Goal: Complete application form

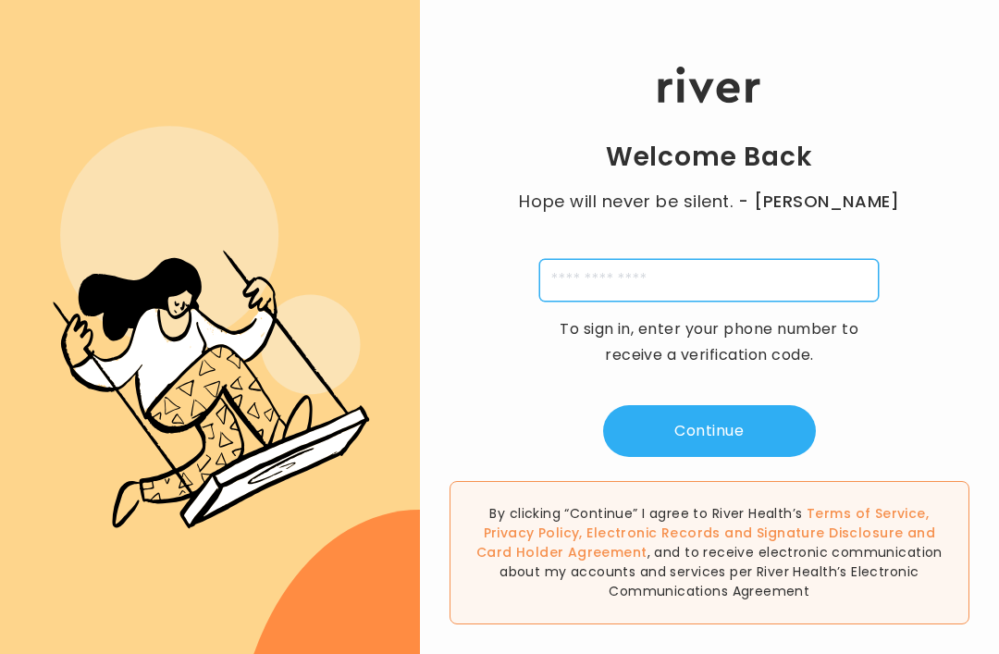
click at [585, 297] on input "tel" at bounding box center [708, 280] width 339 height 43
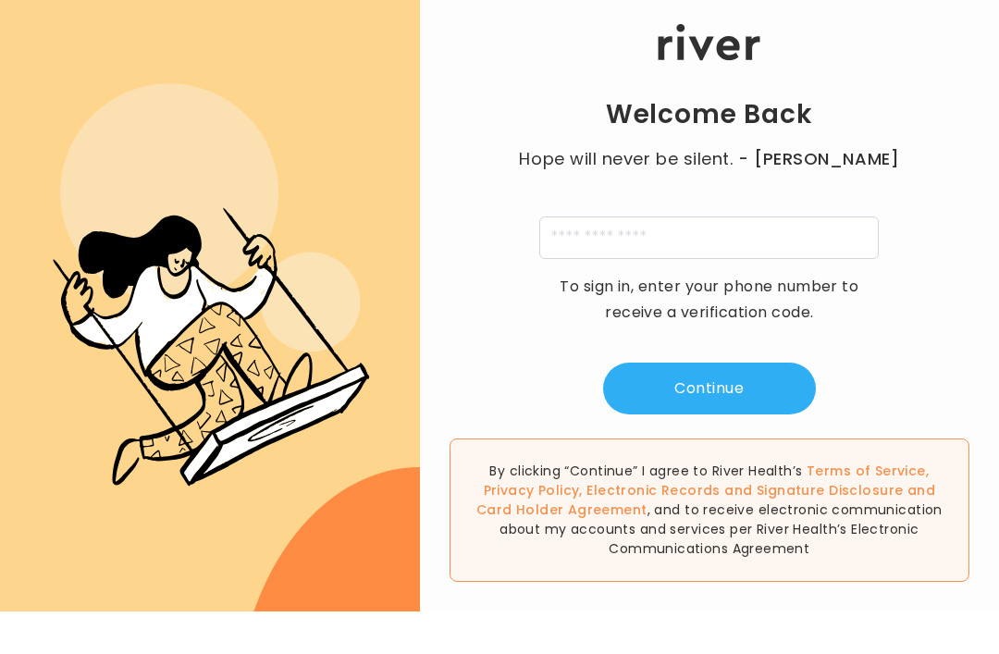
scroll to position [43, 0]
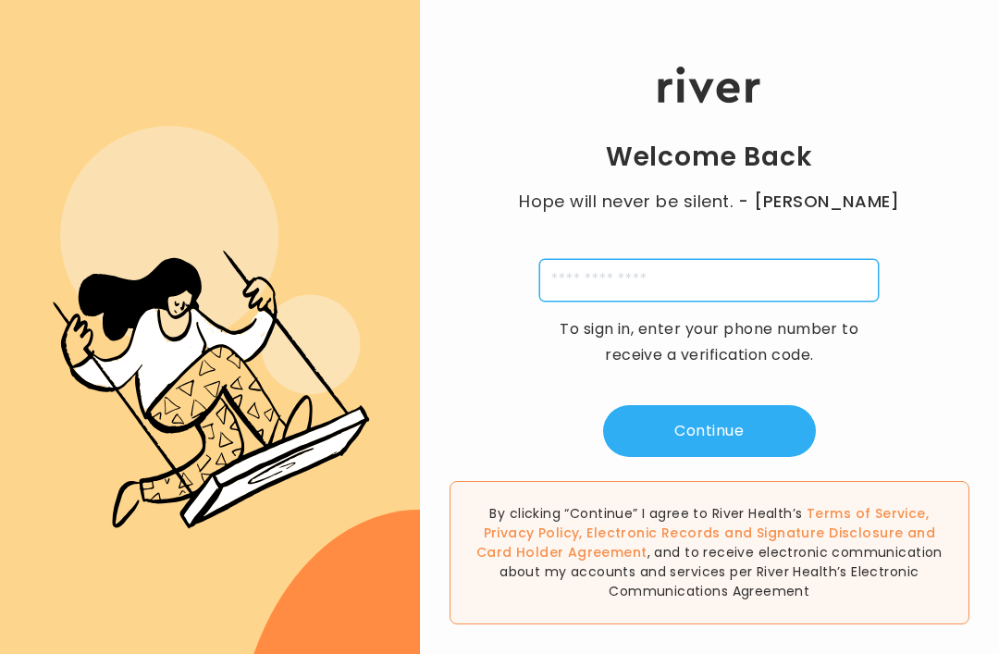
click at [588, 269] on input "tel" at bounding box center [708, 280] width 339 height 43
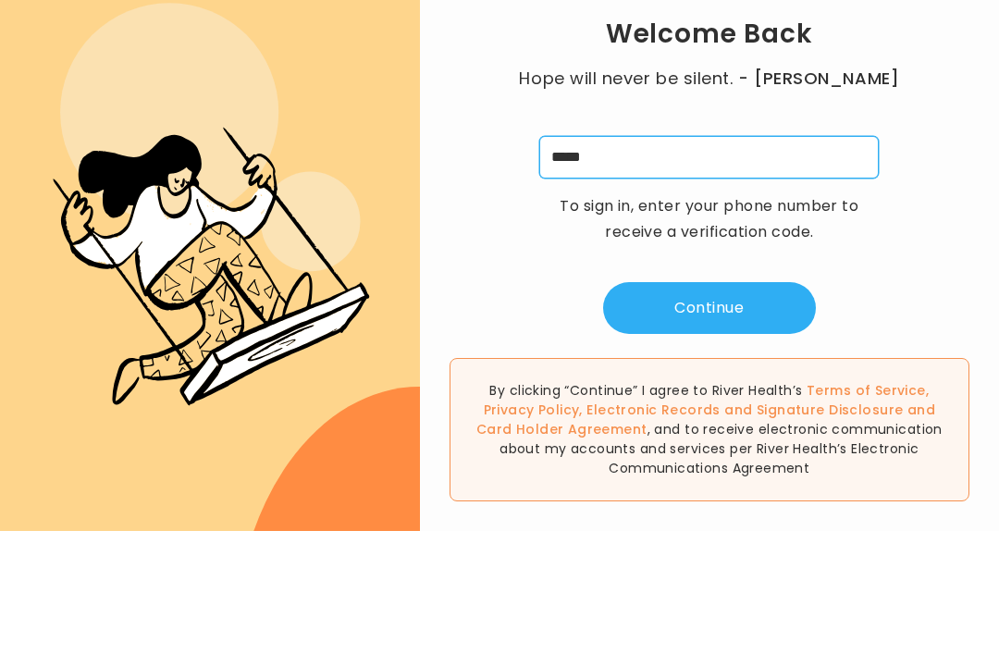
scroll to position [59, 0]
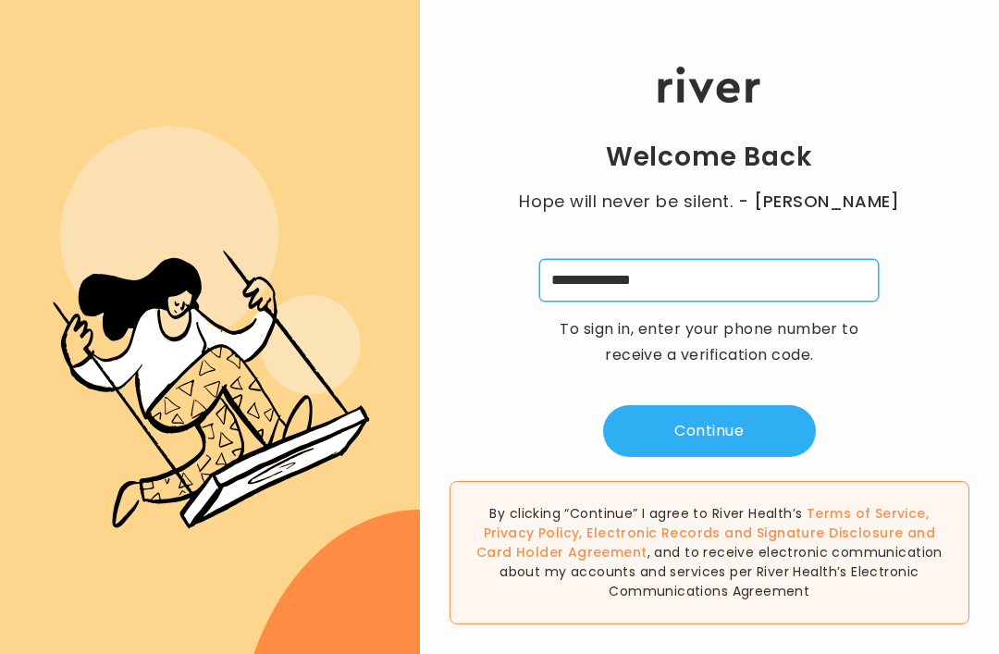
type input "**********"
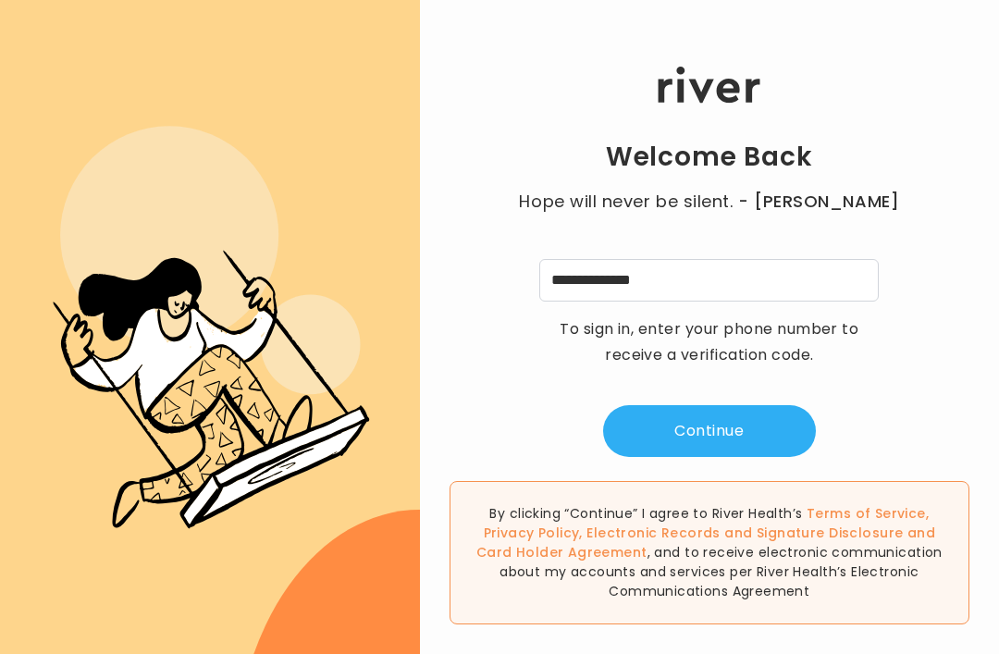
click at [690, 405] on button "Continue" at bounding box center [709, 431] width 213 height 52
type input "*"
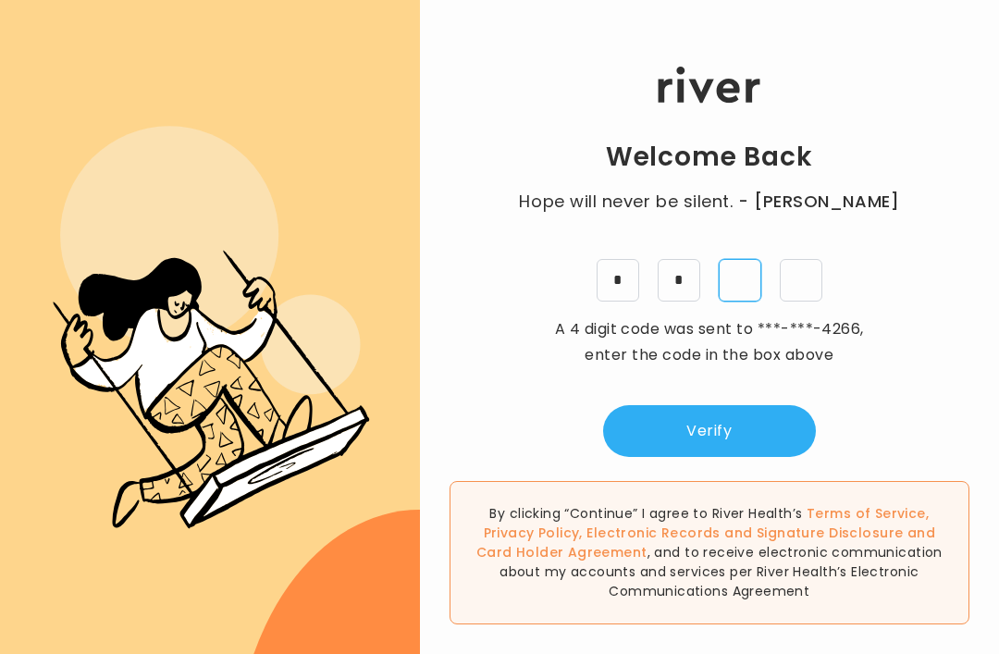
type input "*"
click at [702, 405] on button "Verify" at bounding box center [709, 431] width 213 height 52
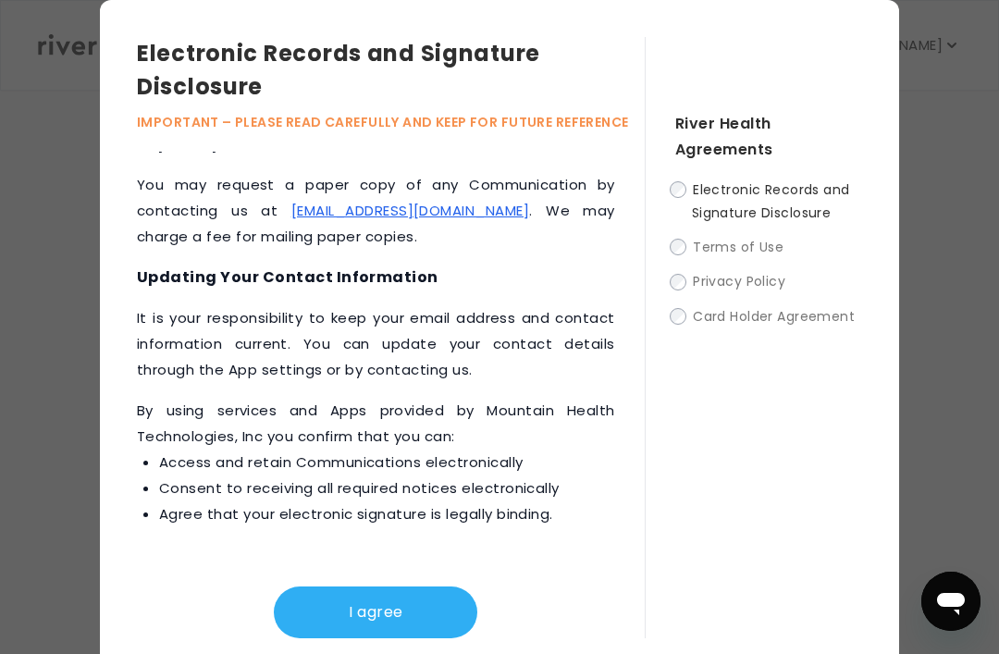
scroll to position [1152, 0]
click at [359, 636] on button "I agree" at bounding box center [375, 612] width 203 height 52
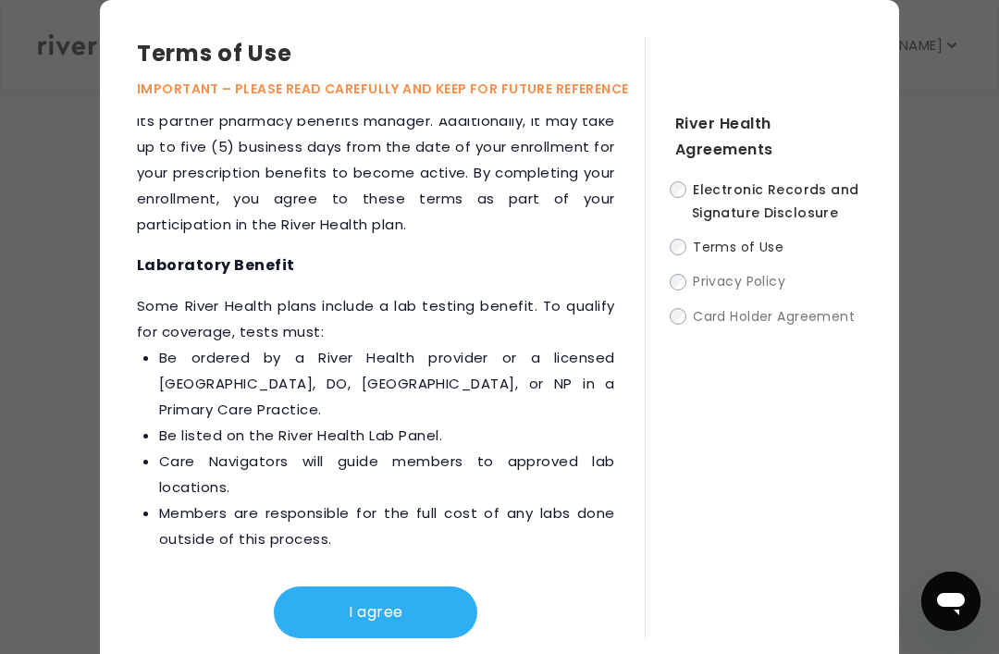
scroll to position [3364, 0]
click at [361, 638] on button "I agree" at bounding box center [375, 612] width 203 height 52
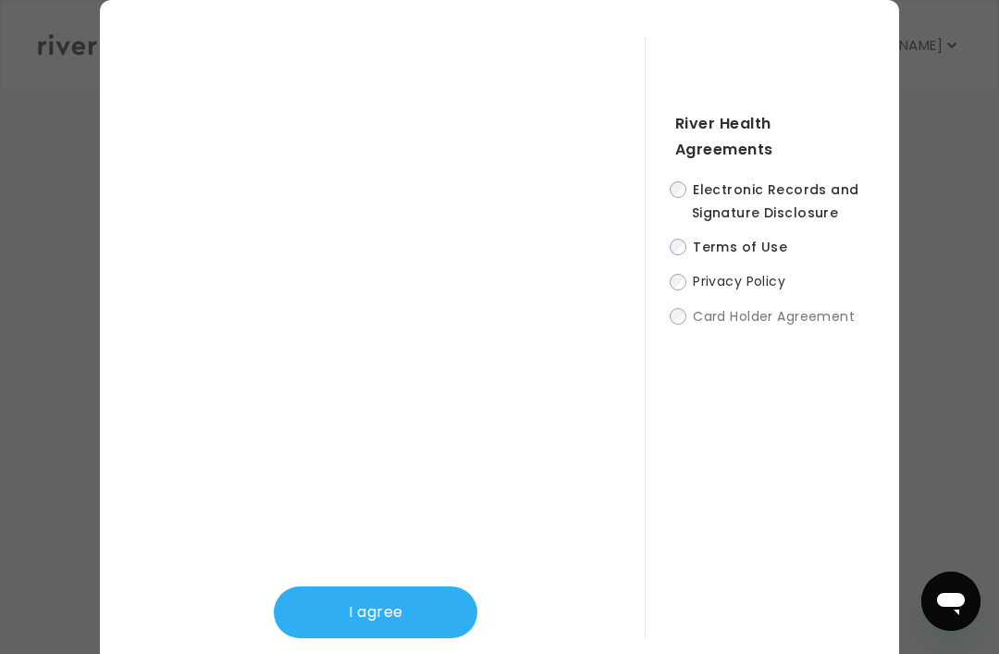
click at [353, 638] on button "I agree" at bounding box center [375, 612] width 203 height 52
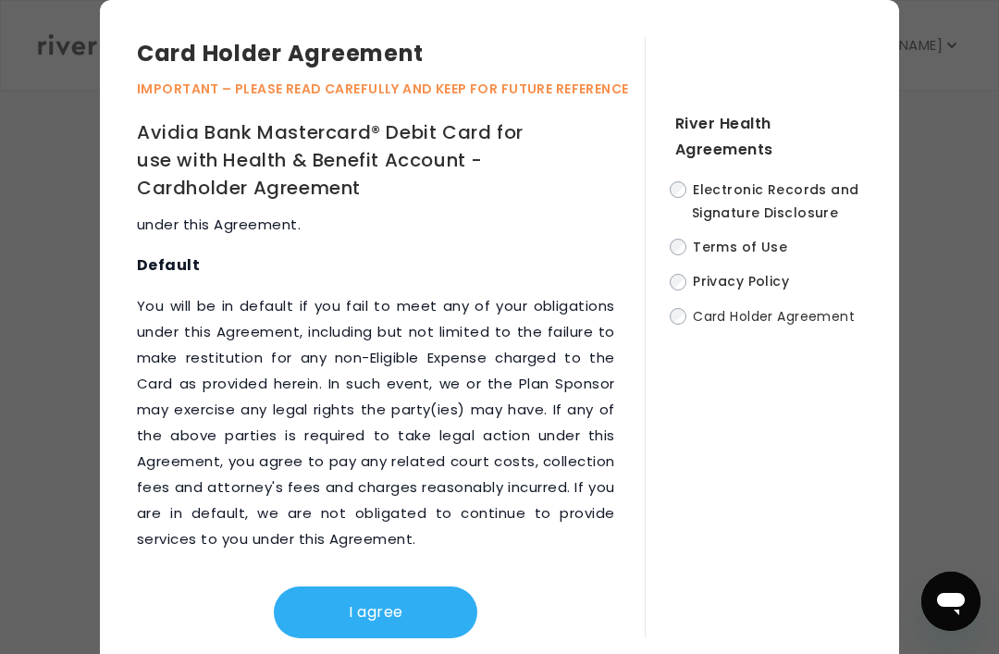
scroll to position [12804, 0]
click at [356, 636] on button "I agree" at bounding box center [375, 612] width 203 height 52
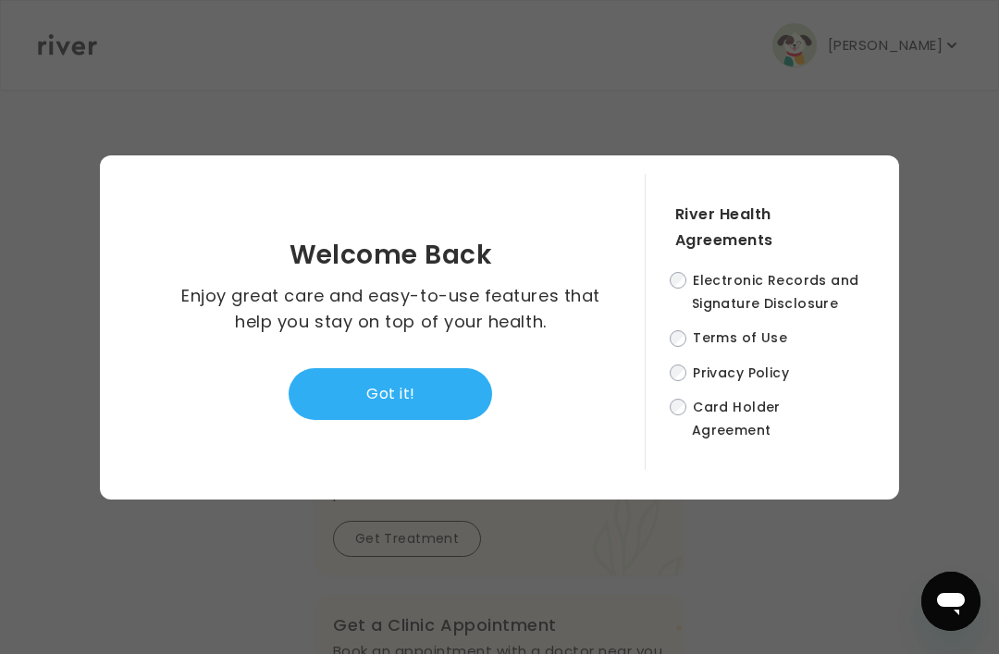
click at [378, 420] on button "Got it!" at bounding box center [389, 394] width 203 height 52
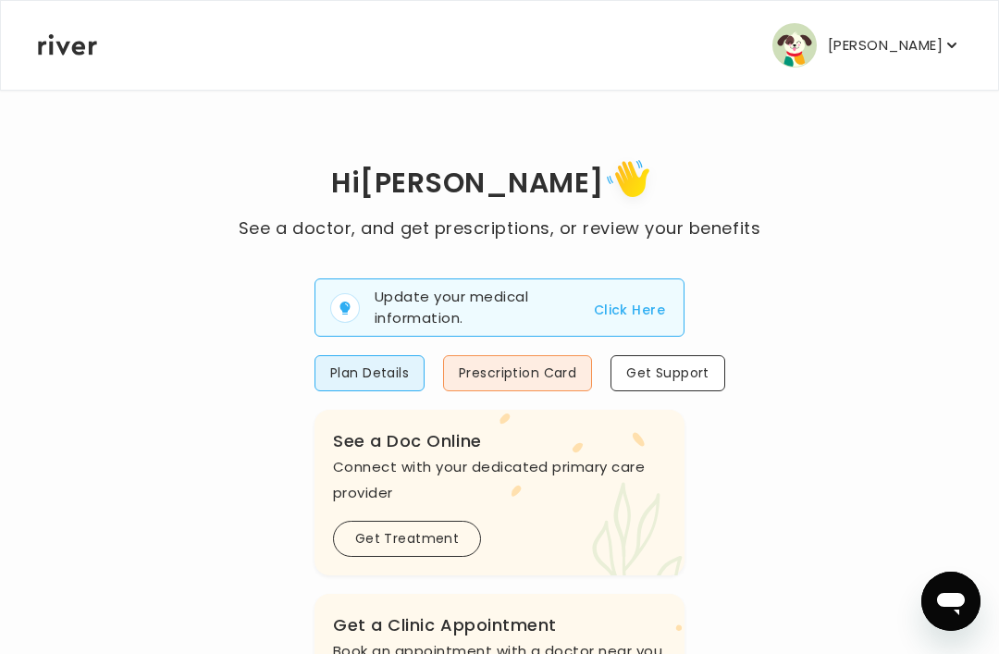
click at [509, 375] on button "Prescription Card" at bounding box center [517, 373] width 149 height 36
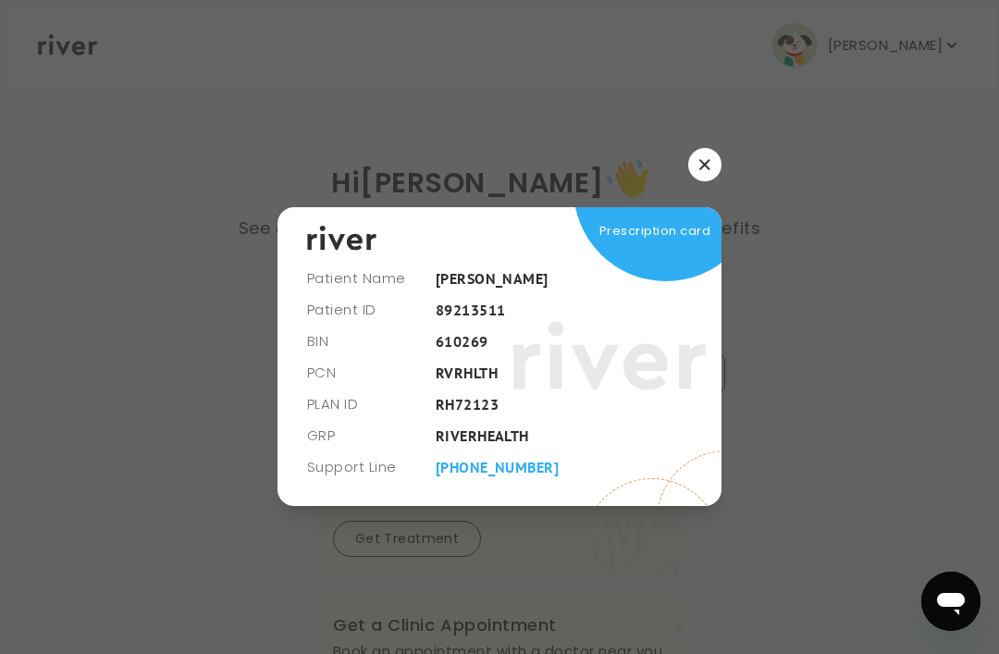
scroll to position [59, 0]
click at [707, 148] on button "button" at bounding box center [704, 164] width 33 height 33
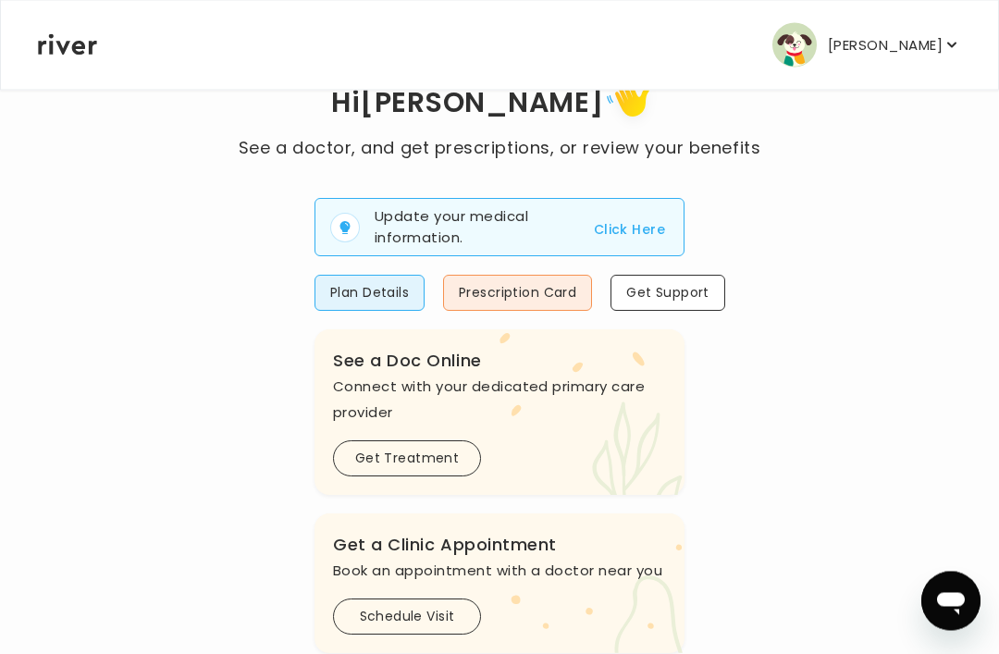
scroll to position [93, 0]
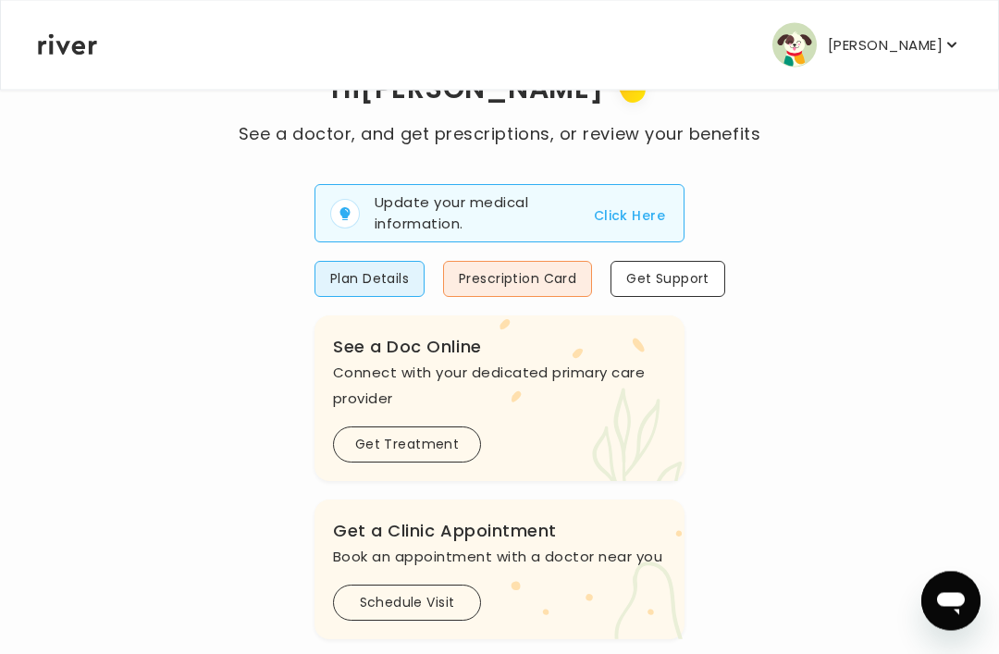
click at [615, 213] on button "Click Here" at bounding box center [629, 216] width 71 height 22
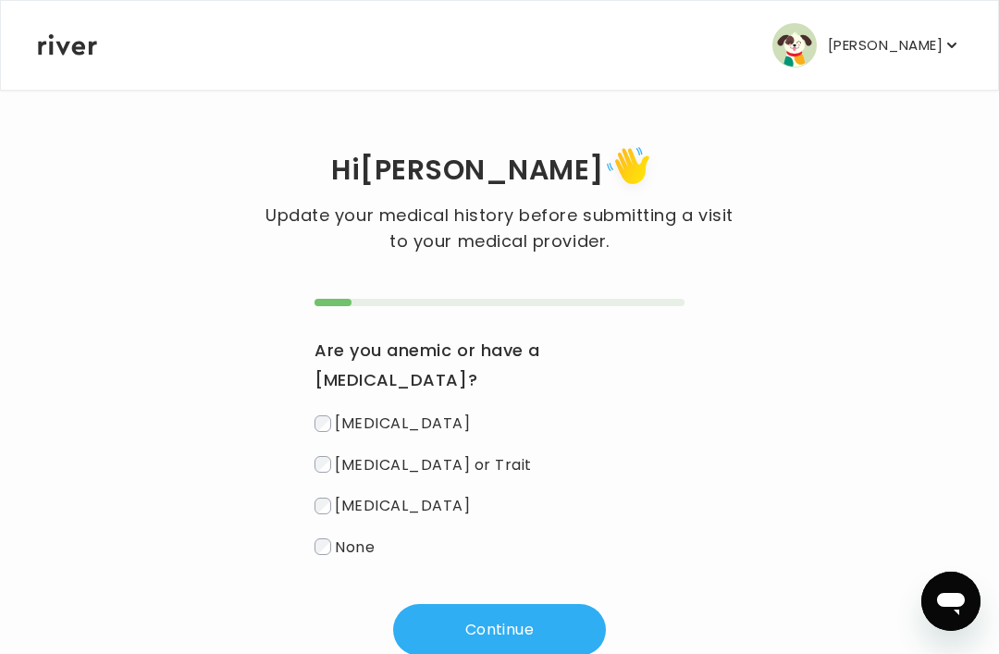
click at [348, 545] on span "None" at bounding box center [355, 545] width 40 height 21
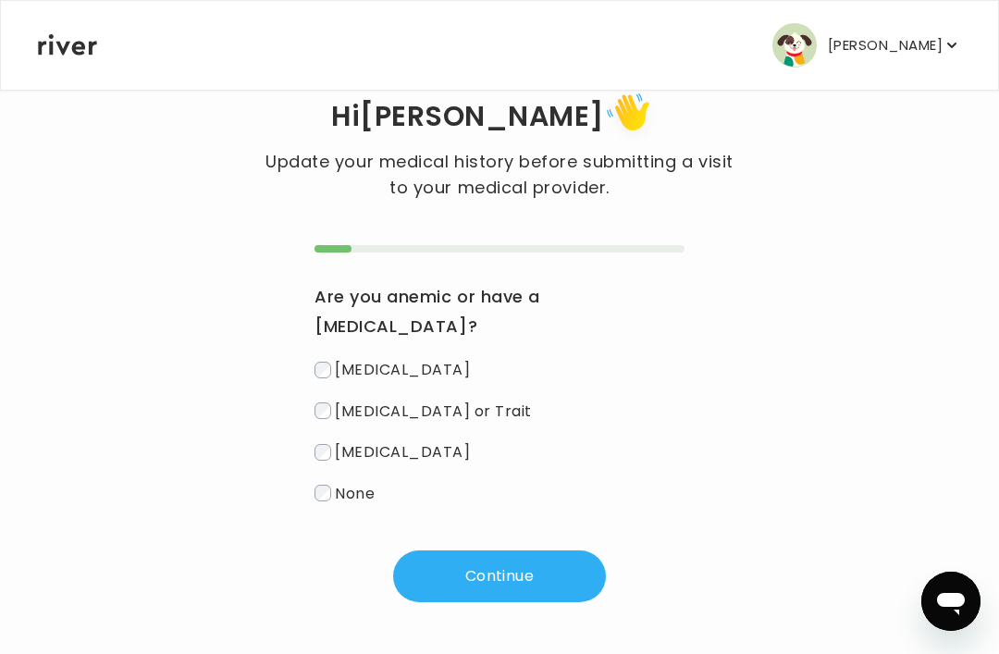
click at [496, 574] on button "Continue" at bounding box center [499, 576] width 213 height 52
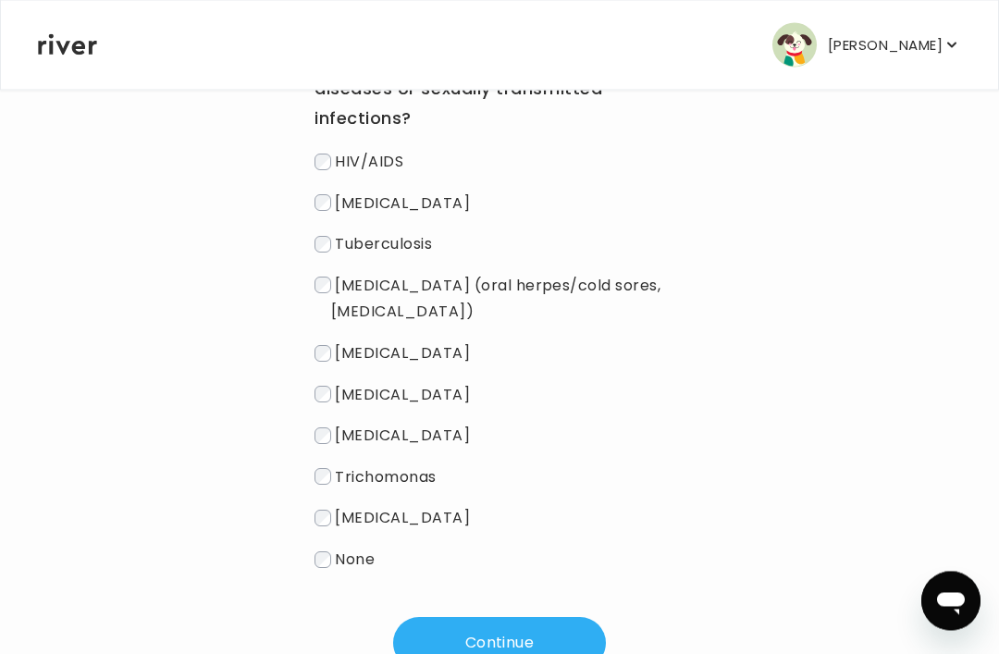
scroll to position [299, 0]
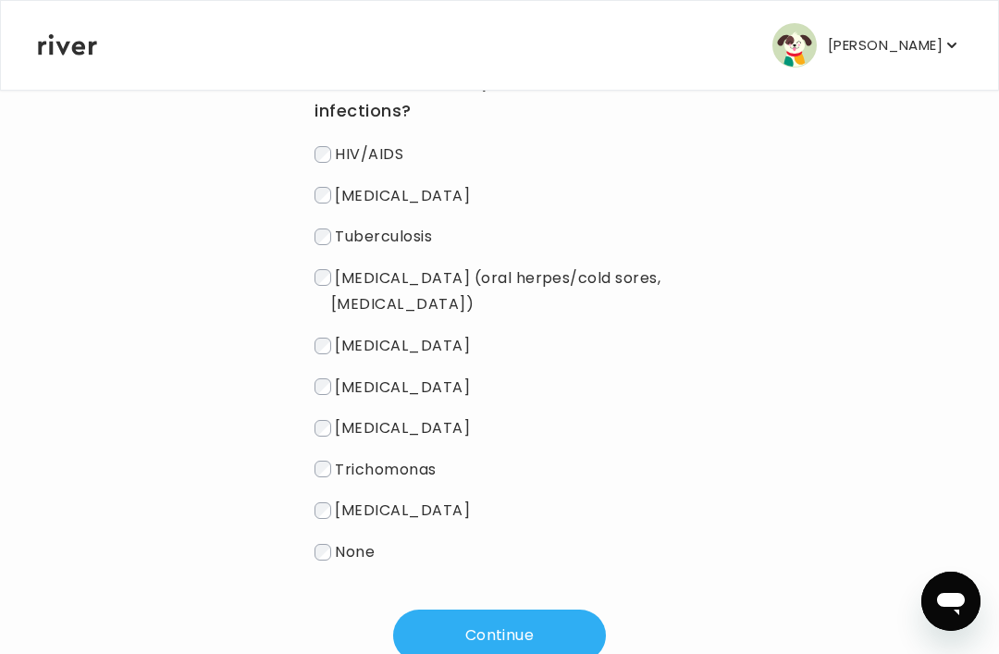
click at [473, 623] on button "Continue" at bounding box center [499, 635] width 213 height 52
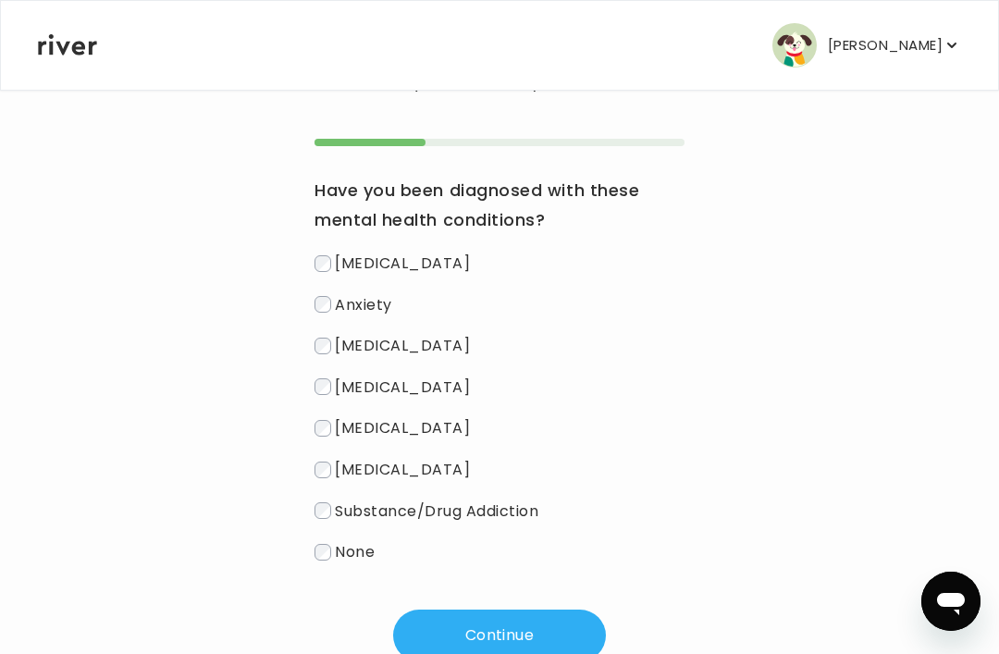
click at [341, 564] on label "None" at bounding box center [499, 551] width 370 height 27
click at [498, 633] on button "Continue" at bounding box center [499, 635] width 213 height 52
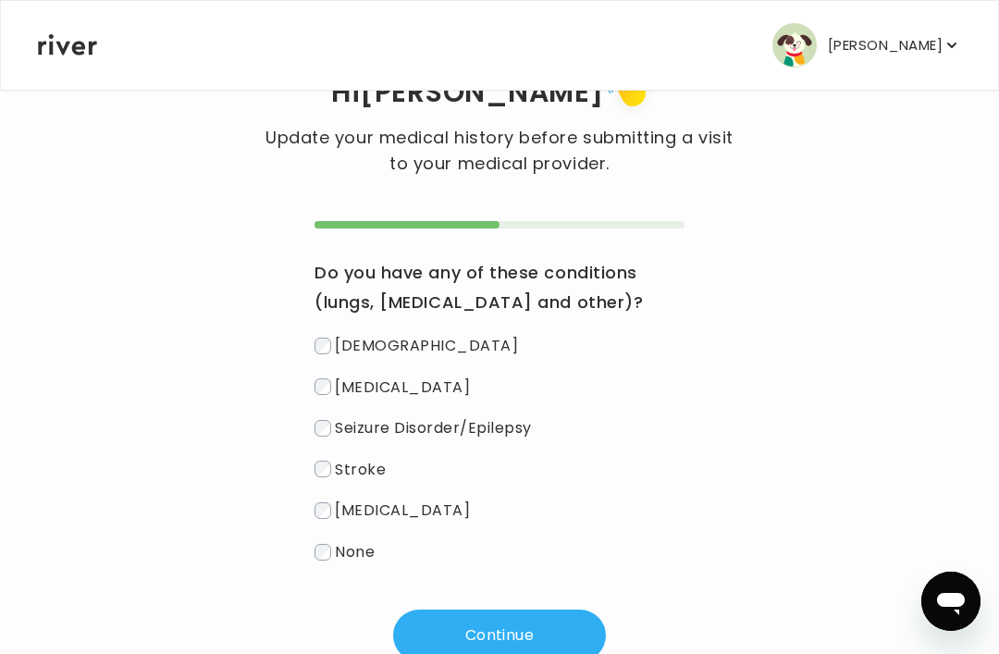
click at [467, 643] on button "Continue" at bounding box center [499, 635] width 213 height 52
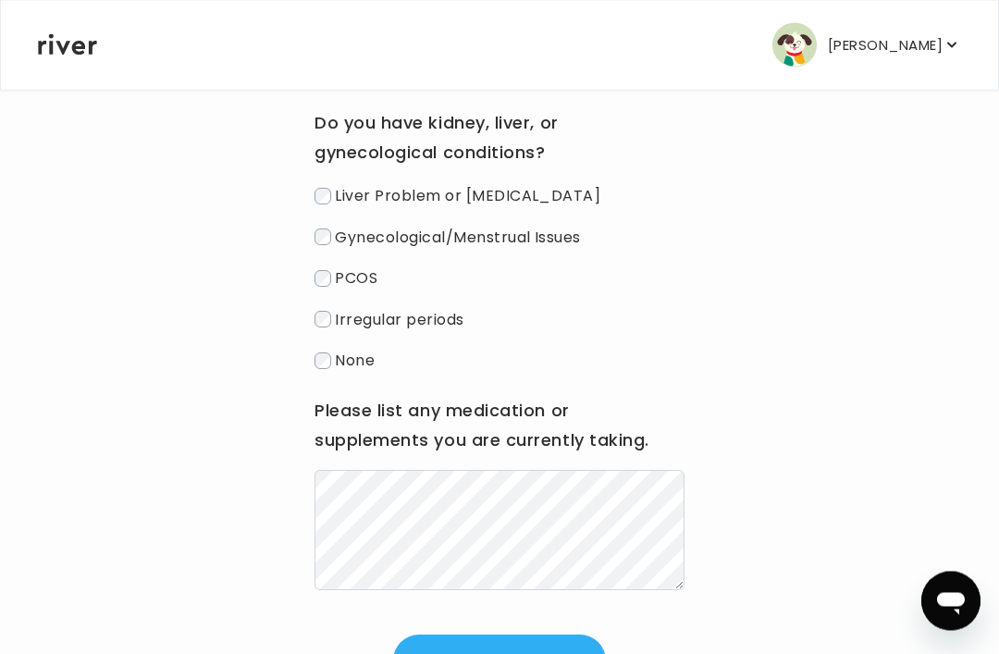
scroll to position [252, 0]
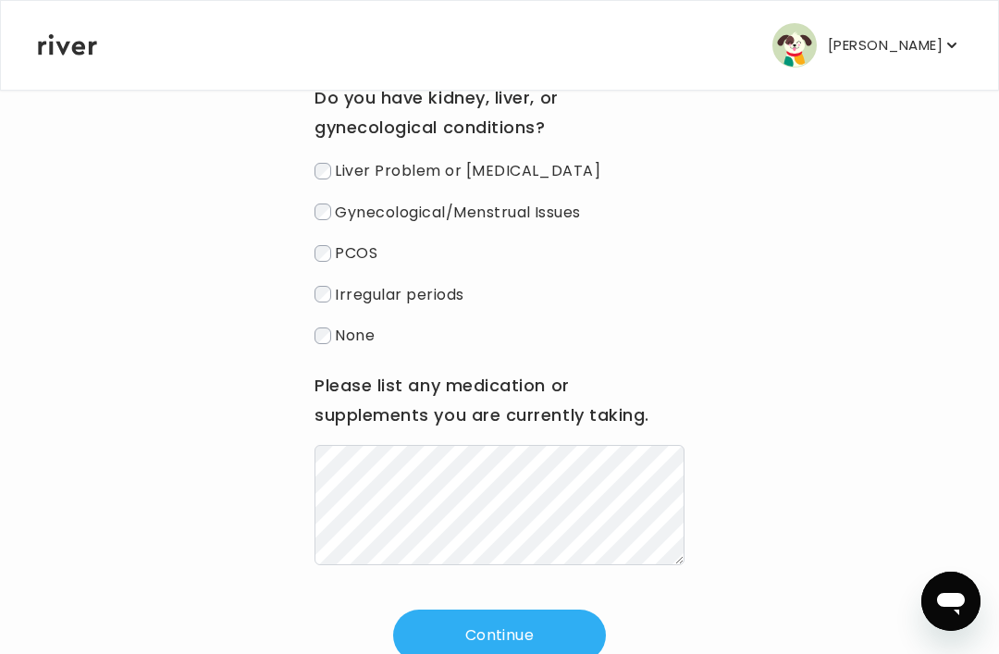
click at [481, 630] on button "Continue" at bounding box center [499, 635] width 213 height 52
click at [500, 634] on button "Continue" at bounding box center [499, 635] width 213 height 52
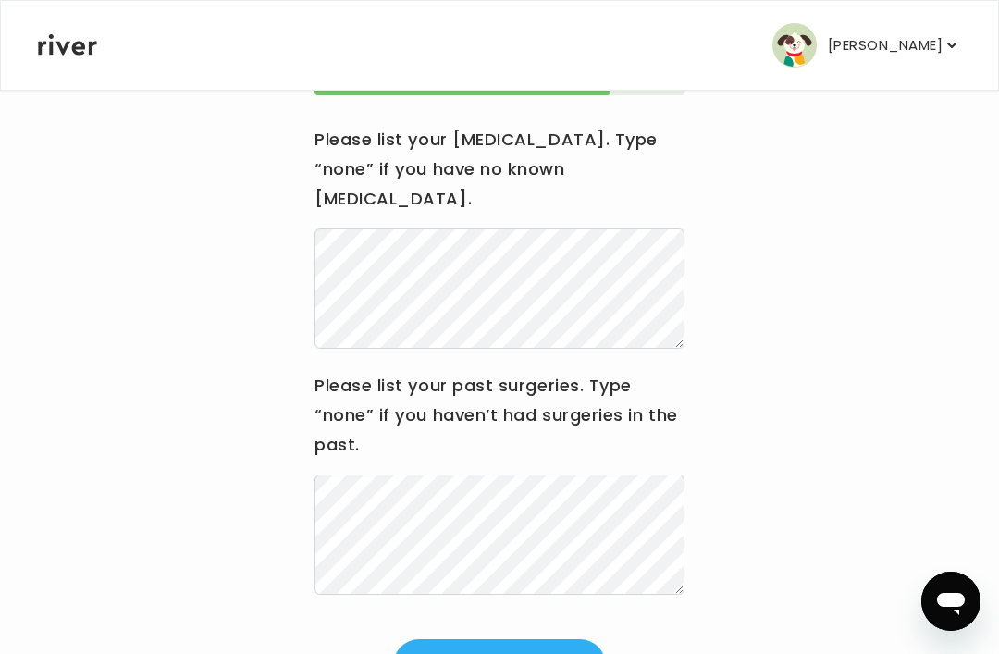
click at [498, 641] on button "Continue" at bounding box center [499, 665] width 213 height 52
click at [519, 639] on button "Continue" at bounding box center [499, 665] width 213 height 52
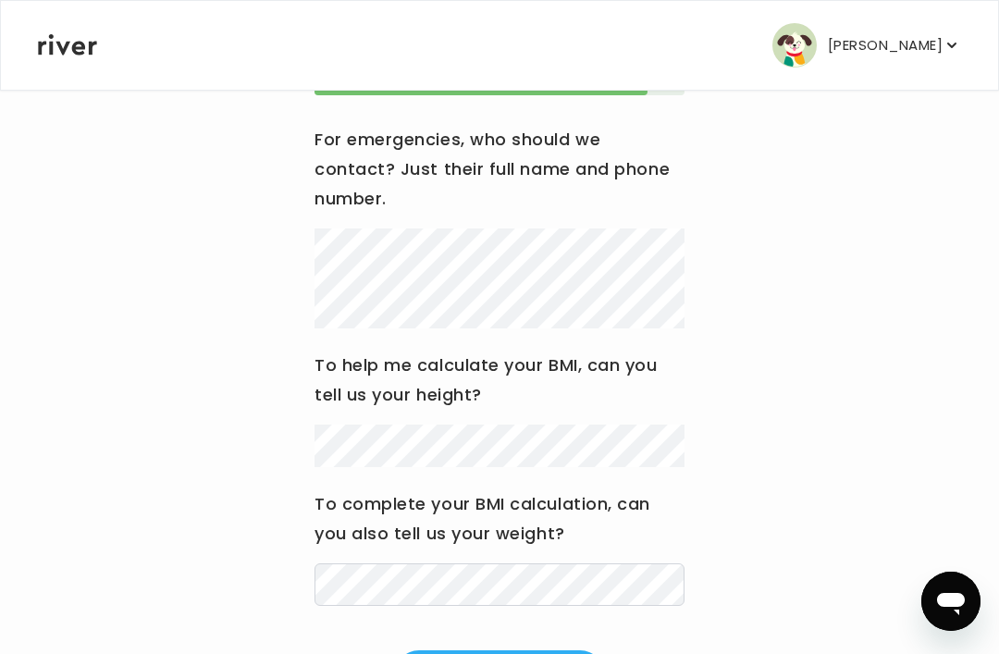
scroll to position [0, 0]
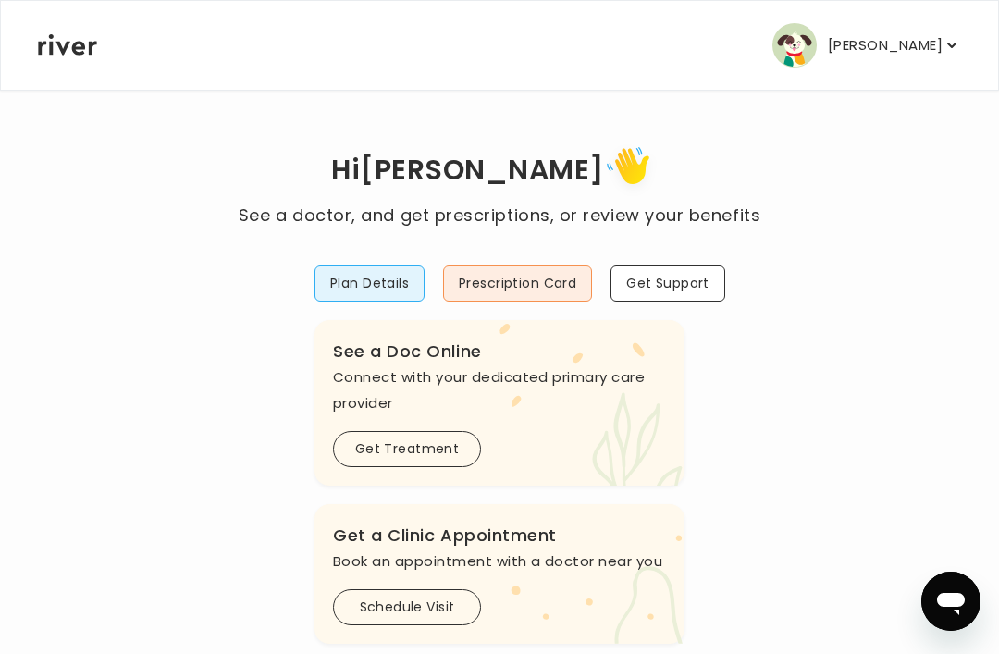
scroll to position [153, 0]
